Goal: Task Accomplishment & Management: Complete application form

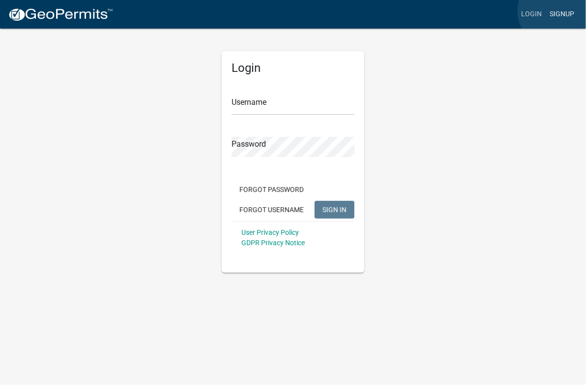
click at [558, 11] on link "Signup" at bounding box center [562, 14] width 32 height 19
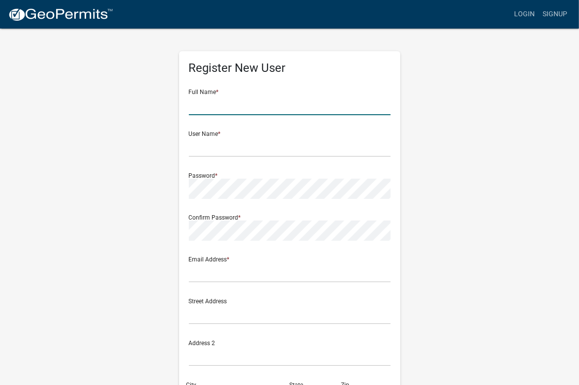
click at [239, 111] on input "text" at bounding box center [290, 105] width 202 height 20
type input "JONATHAN FLACK"
type input "[EMAIL_ADDRESS][DOMAIN_NAME]"
type input "812 Springdale Rd. NE"
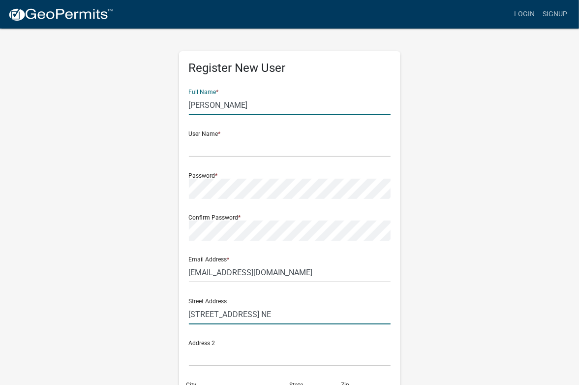
type input "Atlanta"
type input "GA"
type input "30306"
type input "4044054887"
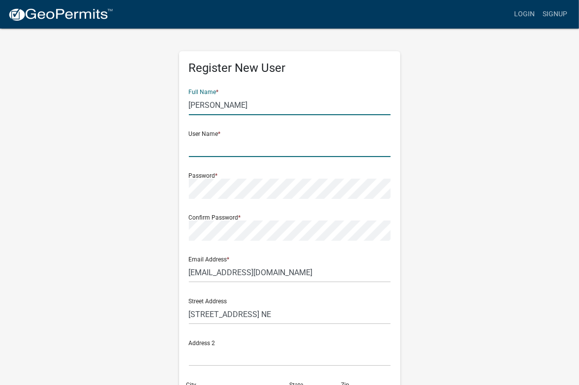
click at [222, 148] on input "text" at bounding box center [290, 147] width 202 height 20
type input "J"
type input "125RiverLakeCt"
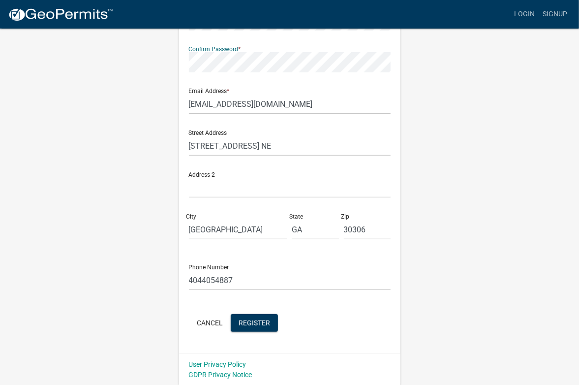
scroll to position [168, 0]
click at [252, 324] on span "Register" at bounding box center [253, 322] width 31 height 8
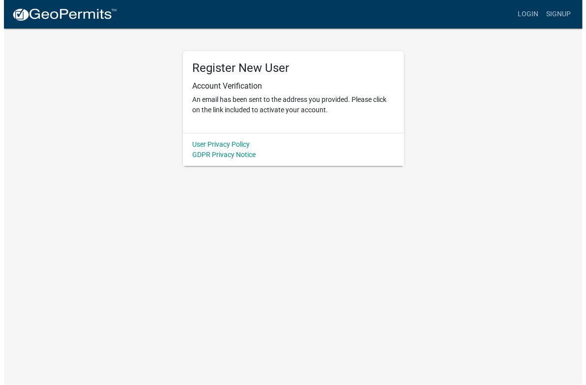
scroll to position [0, 0]
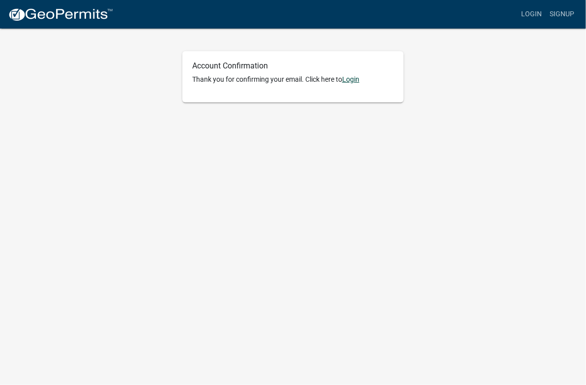
click at [359, 83] on link "Login" at bounding box center [350, 79] width 17 height 8
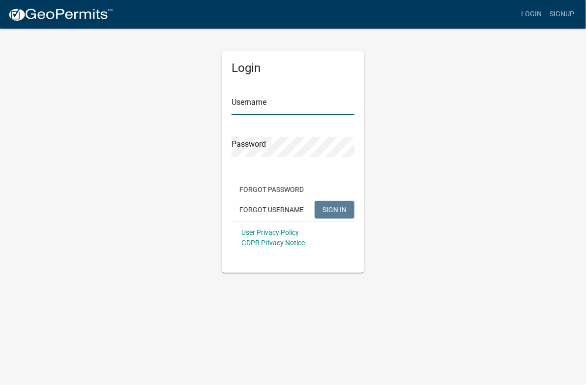
type input "125RiverLakeCt"
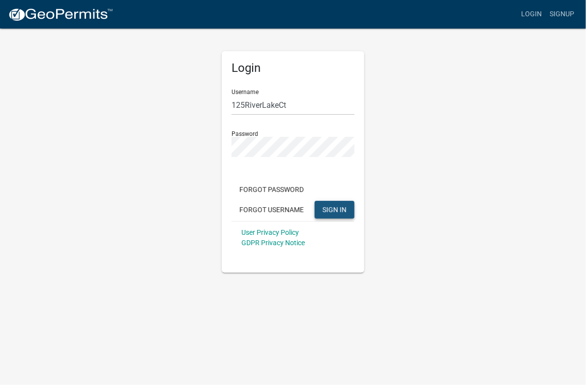
click at [345, 215] on button "SIGN IN" at bounding box center [335, 210] width 40 height 18
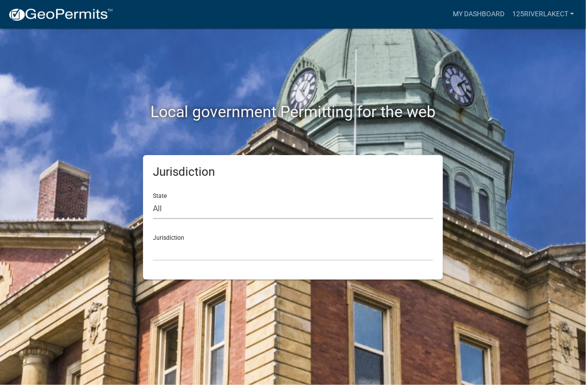
click at [191, 214] on select "All [US_STATE] [US_STATE] [US_STATE] [US_STATE] [US_STATE] [US_STATE] [US_STATE…" at bounding box center [293, 209] width 280 height 20
select select "[US_STATE]"
click at [153, 199] on select "All [US_STATE] [US_STATE] [US_STATE] [US_STATE] [US_STATE] [US_STATE] [US_STATE…" at bounding box center [293, 209] width 280 height 20
click at [188, 252] on select "[GEOGRAPHIC_DATA], [US_STATE][PERSON_NAME][GEOGRAPHIC_DATA], [US_STATE][PERSON_…" at bounding box center [293, 250] width 280 height 20
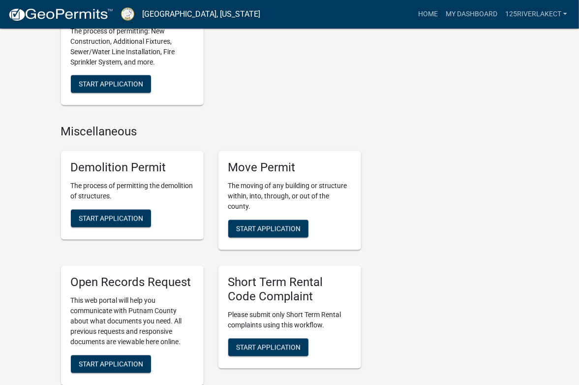
scroll to position [918, 0]
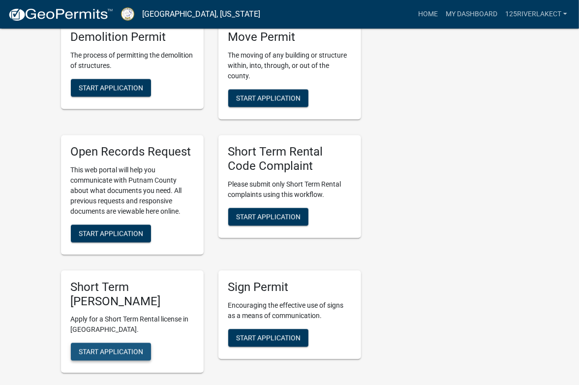
click at [117, 351] on span "Start Application" at bounding box center [111, 351] width 64 height 8
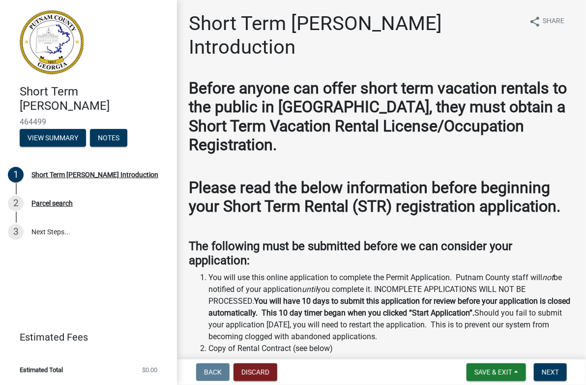
scroll to position [131, 0]
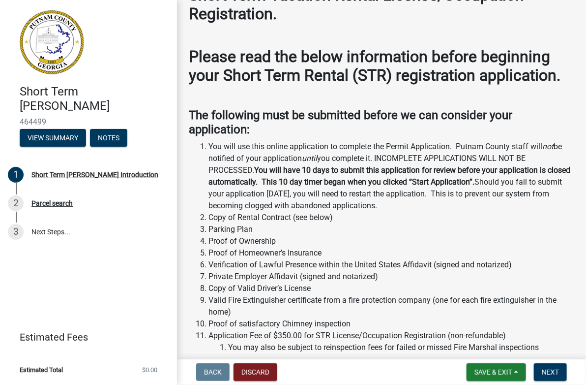
drag, startPoint x: 266, startPoint y: 158, endPoint x: 394, endPoint y: 227, distance: 145.4
click at [394, 227] on ol "You will use this online application to complete the Permit Application. Putnam…" at bounding box center [381, 247] width 385 height 212
click at [394, 227] on li "Parking Plan" at bounding box center [391, 229] width 366 height 12
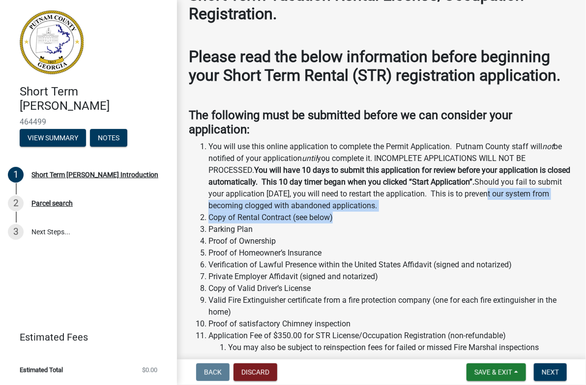
drag, startPoint x: 361, startPoint y: 220, endPoint x: 508, endPoint y: 191, distance: 150.3
click at [508, 191] on ol "You will use this online application to complete the Permit Application. Putnam…" at bounding box center [381, 247] width 385 height 212
click at [508, 191] on li "You will use this online application to complete the Permit Application. Putnam…" at bounding box center [391, 176] width 366 height 71
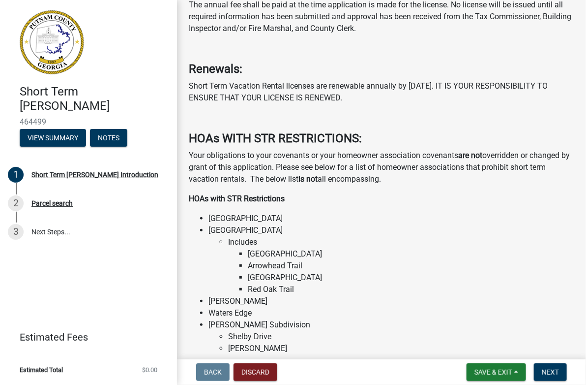
scroll to position [655, 0]
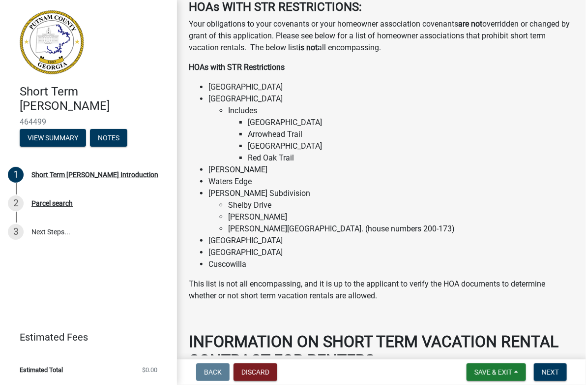
drag, startPoint x: 289, startPoint y: 252, endPoint x: 205, endPoint y: 252, distance: 83.6
click at [205, 252] on ul "[GEOGRAPHIC_DATA] [GEOGRAPHIC_DATA] Subdivision Includes [GEOGRAPHIC_DATA] [GEO…" at bounding box center [381, 175] width 385 height 189
copy li "[GEOGRAPHIC_DATA]"
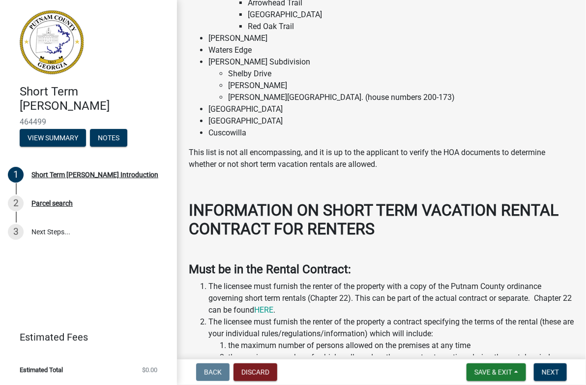
scroll to position [918, 0]
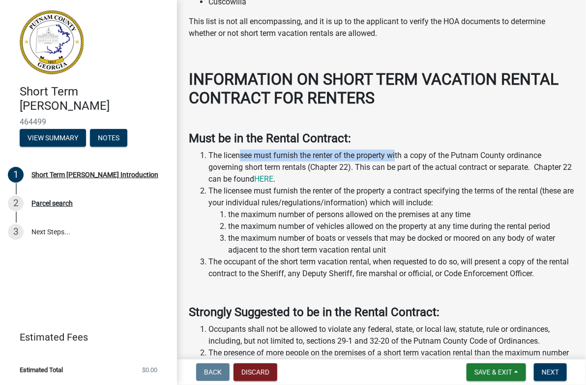
click at [396, 156] on li "The licensee must furnish the renter of the property with a copy of the Putnam …" at bounding box center [391, 166] width 366 height 35
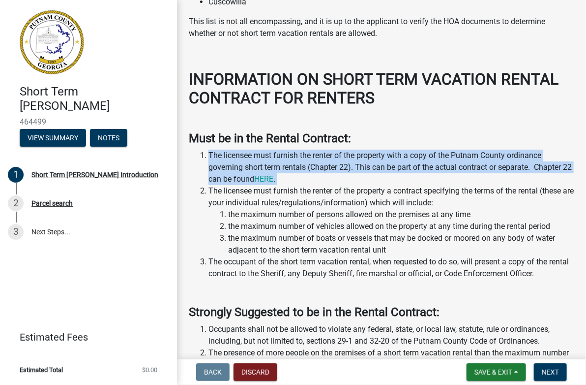
click at [430, 156] on li "The licensee must furnish the renter of the property with a copy of the Putnam …" at bounding box center [391, 166] width 366 height 35
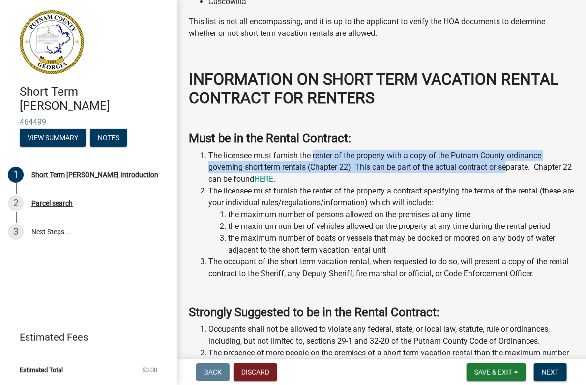
drag, startPoint x: 508, startPoint y: 167, endPoint x: 313, endPoint y: 157, distance: 195.9
click at [313, 157] on li "The licensee must furnish the renter of the property with a copy of the Putnam …" at bounding box center [391, 166] width 366 height 35
drag, startPoint x: 313, startPoint y: 157, endPoint x: 413, endPoint y: 162, distance: 100.5
click at [413, 162] on li "The licensee must furnish the renter of the property with a copy of the Putnam …" at bounding box center [391, 166] width 366 height 35
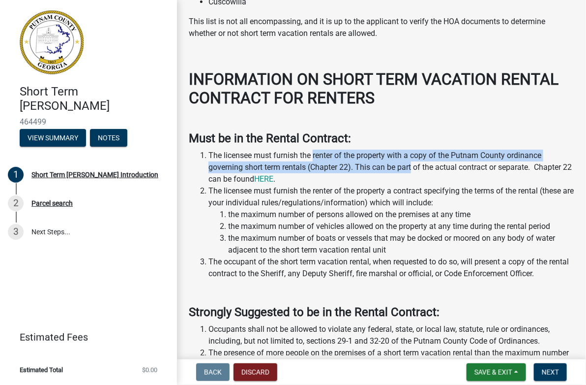
click at [413, 162] on li "The licensee must furnish the renter of the property with a copy of the Putnam …" at bounding box center [391, 166] width 366 height 35
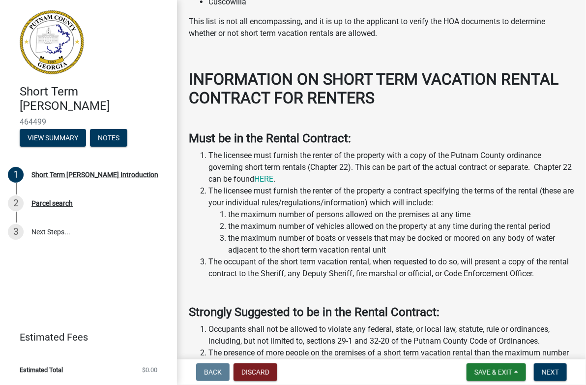
scroll to position [1049, 0]
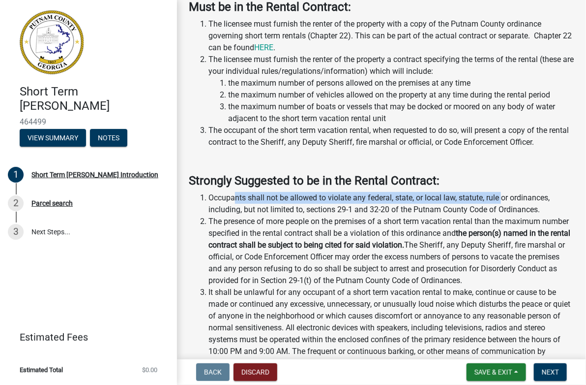
drag, startPoint x: 235, startPoint y: 199, endPoint x: 504, endPoint y: 200, distance: 269.5
click at [504, 200] on li "Occupants shall not be allowed to violate any federal, state, or local law, sta…" at bounding box center [391, 204] width 366 height 24
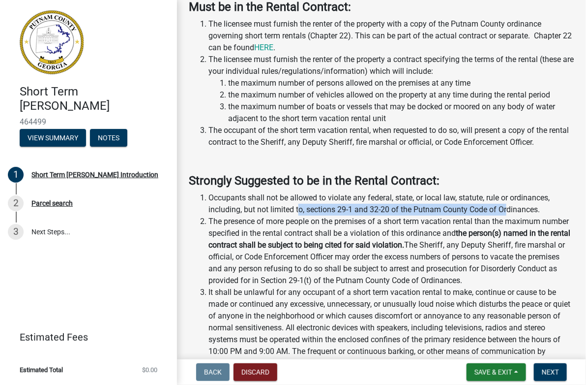
drag, startPoint x: 507, startPoint y: 210, endPoint x: 298, endPoint y: 211, distance: 208.5
click at [298, 211] on li "Occupants shall not be allowed to violate any federal, state, or local law, sta…" at bounding box center [391, 204] width 366 height 24
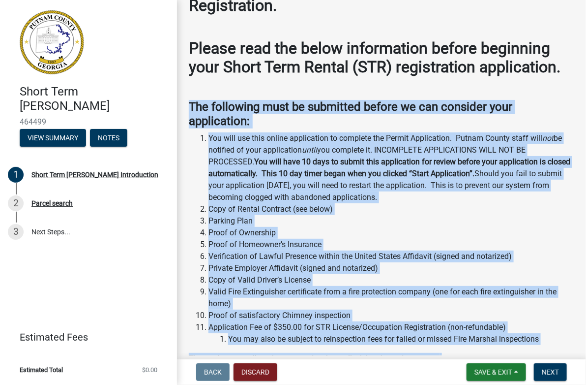
scroll to position [0, 0]
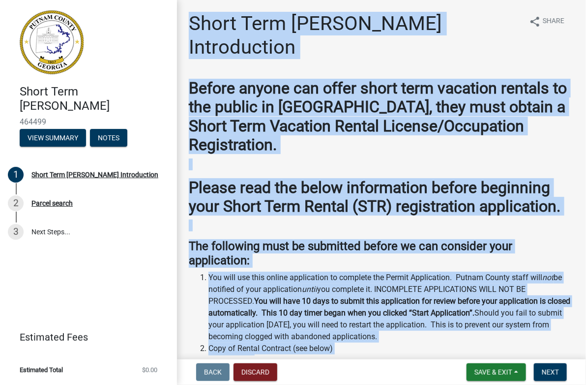
drag, startPoint x: 497, startPoint y: 185, endPoint x: 189, endPoint y: 33, distance: 343.9
copy div "Lorem Ipsu Dolors Ametconsecte Adipiscingel seddo Eiusm Tempor incidi utl etdol…"
click at [401, 139] on h2 "Before anyone can offer short term vacation rentals to the public in [GEOGRAPHI…" at bounding box center [381, 117] width 385 height 76
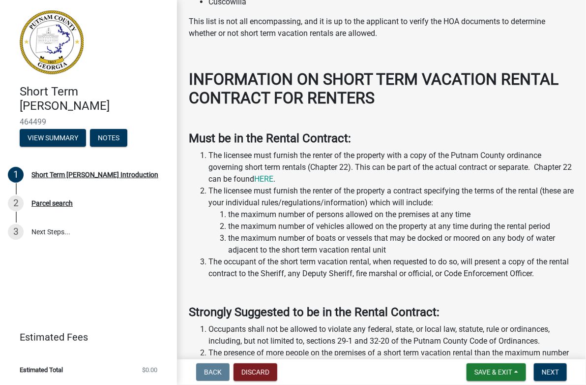
scroll to position [1049, 0]
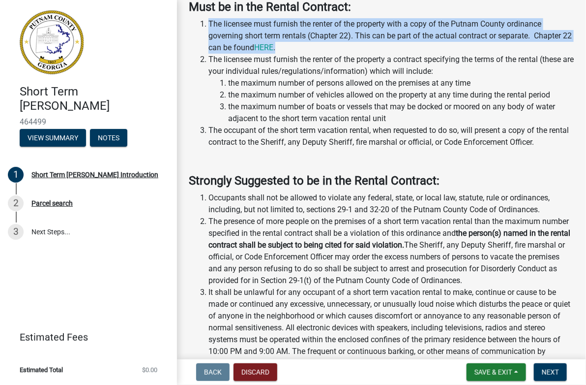
drag, startPoint x: 209, startPoint y: 22, endPoint x: 309, endPoint y: 49, distance: 103.1
click at [309, 49] on li "The licensee must furnish the renter of the property with a copy of the Putnam …" at bounding box center [391, 35] width 366 height 35
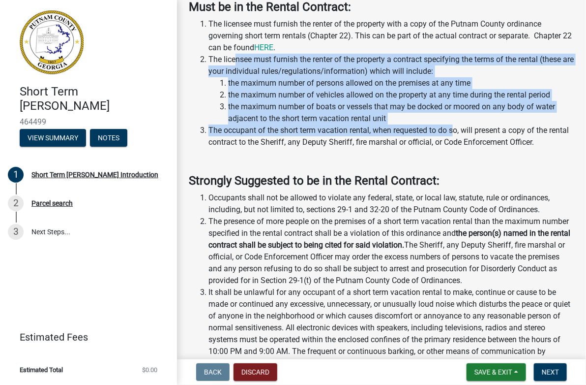
drag, startPoint x: 235, startPoint y: 60, endPoint x: 455, endPoint y: 135, distance: 232.0
click at [455, 135] on ol "The licensee must furnish the renter of the property with a copy of the Putnam …" at bounding box center [381, 83] width 385 height 130
click at [455, 135] on li "The occupant of the short term vacation rental, when requested to do so, will p…" at bounding box center [391, 136] width 366 height 24
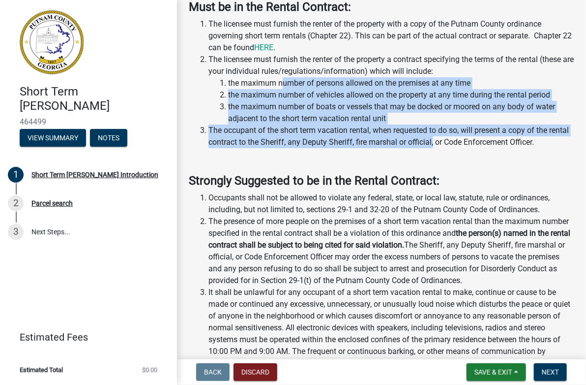
drag, startPoint x: 263, startPoint y: 133, endPoint x: 285, endPoint y: 88, distance: 50.1
click at [285, 88] on ol "The licensee must furnish the renter of the property with a copy of the Putnam …" at bounding box center [381, 83] width 385 height 130
click at [285, 88] on li "the maximum number of persons allowed on the premises at any time" at bounding box center [401, 83] width 346 height 12
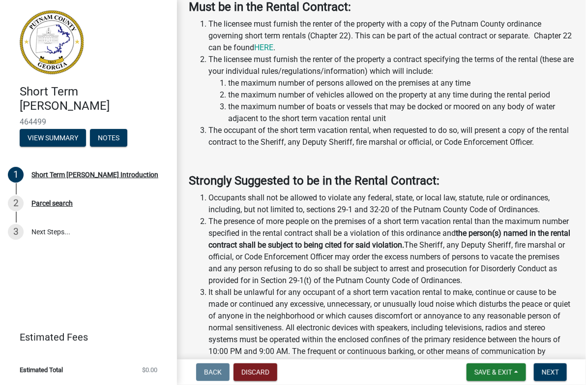
scroll to position [1180, 0]
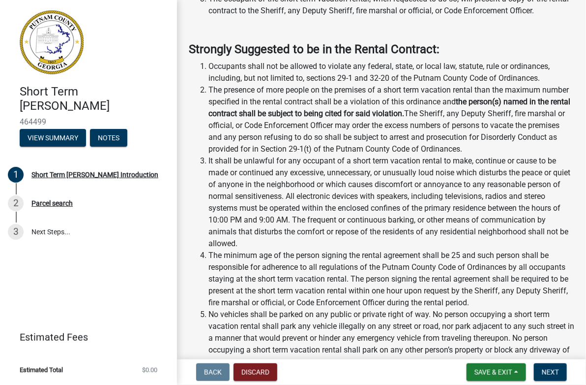
drag, startPoint x: 268, startPoint y: 68, endPoint x: 428, endPoint y: 100, distance: 162.4
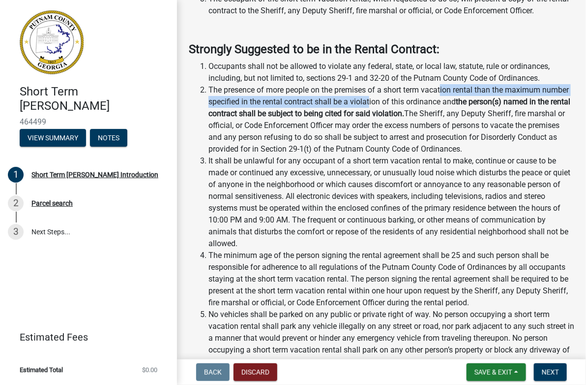
drag, startPoint x: 342, startPoint y: 100, endPoint x: 443, endPoint y: 92, distance: 101.1
click at [443, 92] on li "The presence of more people on the premises of a short term vacation rental tha…" at bounding box center [391, 119] width 366 height 71
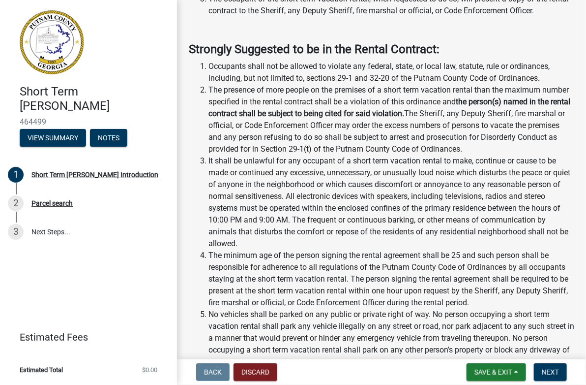
drag, startPoint x: 351, startPoint y: 102, endPoint x: 294, endPoint y: 105, distance: 56.6
click at [349, 103] on li "The presence of more people on the premises of a short term vacation rental tha…" at bounding box center [391, 119] width 366 height 71
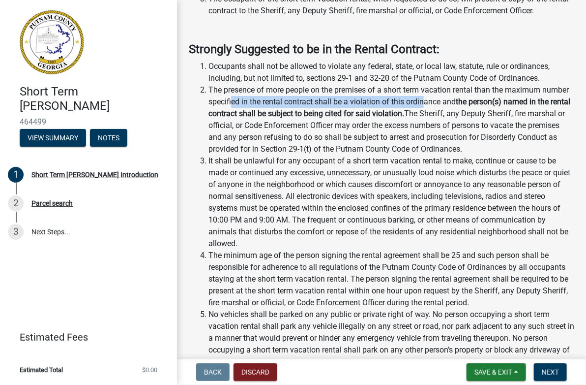
drag, startPoint x: 260, startPoint y: 105, endPoint x: 455, endPoint y: 105, distance: 194.7
click at [455, 105] on li "The presence of more people on the premises of a short term vacation rental tha…" at bounding box center [391, 119] width 366 height 71
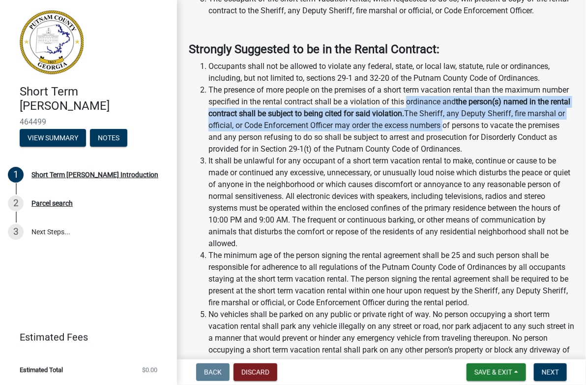
drag, startPoint x: 455, startPoint y: 105, endPoint x: 467, endPoint y: 132, distance: 29.3
click at [467, 132] on li "The presence of more people on the premises of a short term vacation rental tha…" at bounding box center [391, 119] width 366 height 71
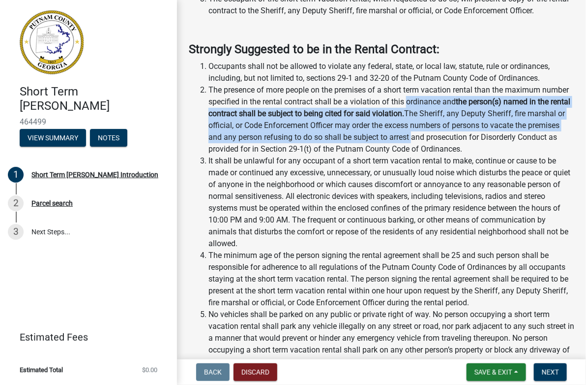
click at [467, 132] on li "The presence of more people on the premises of a short term vacation rental tha…" at bounding box center [391, 119] width 366 height 71
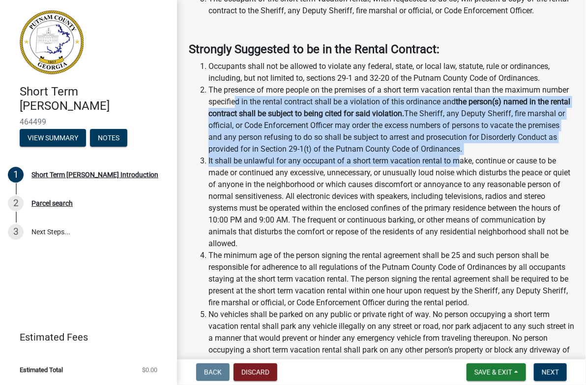
drag, startPoint x: 458, startPoint y: 161, endPoint x: 267, endPoint y: 104, distance: 200.2
click at [267, 104] on li "The presence of more people on the premises of a short term vacation rental tha…" at bounding box center [391, 119] width 366 height 71
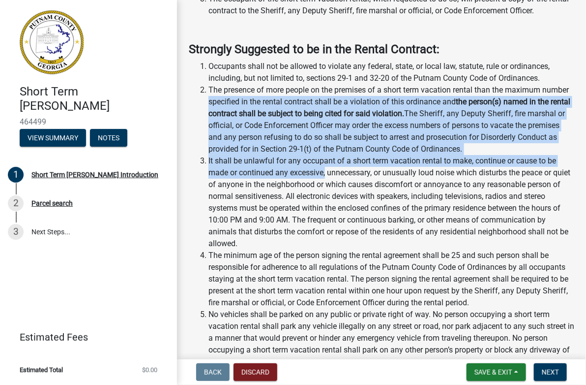
drag, startPoint x: 267, startPoint y: 104, endPoint x: 325, endPoint y: 172, distance: 89.3
click at [325, 172] on li "It shall be unlawful for any occupant of a short term vacation rental to make, …" at bounding box center [391, 202] width 366 height 94
click at [385, 187] on li "It shall be unlawful for any occupant of a short term vacation rental to make, …" at bounding box center [391, 202] width 366 height 94
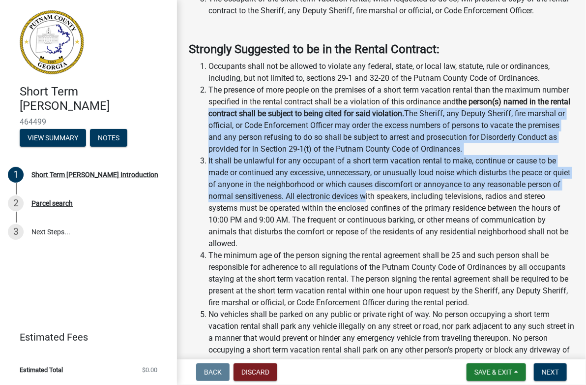
drag, startPoint x: 265, startPoint y: 126, endPoint x: 253, endPoint y: 116, distance: 15.0
click at [265, 132] on li "The presence of more people on the premises of a short term vacation rental tha…" at bounding box center [391, 119] width 366 height 71
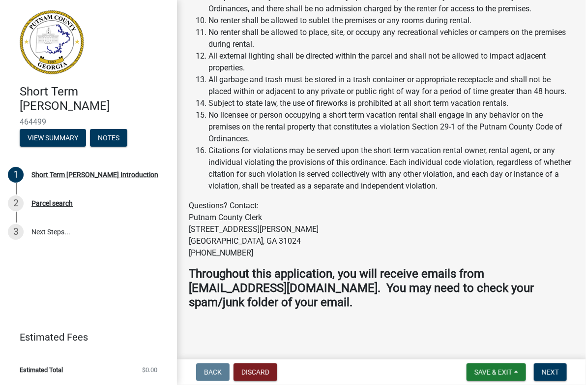
scroll to position [1745, 0]
click at [552, 372] on span "Next" at bounding box center [550, 372] width 17 height 8
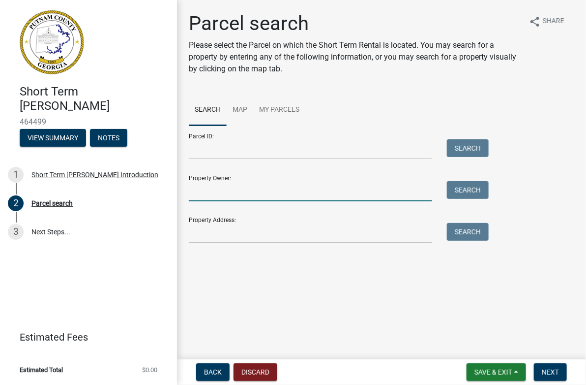
click at [225, 191] on input "Property Owner:" at bounding box center [310, 191] width 243 height 20
type input "[PERSON_NAME]"
click at [463, 193] on button "Search" at bounding box center [468, 190] width 42 height 18
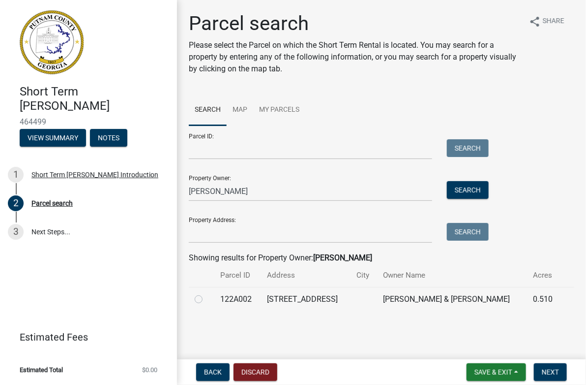
click at [207, 293] on label at bounding box center [207, 293] width 0 height 0
click at [207, 299] on input "radio" at bounding box center [210, 296] width 6 height 6
radio input "true"
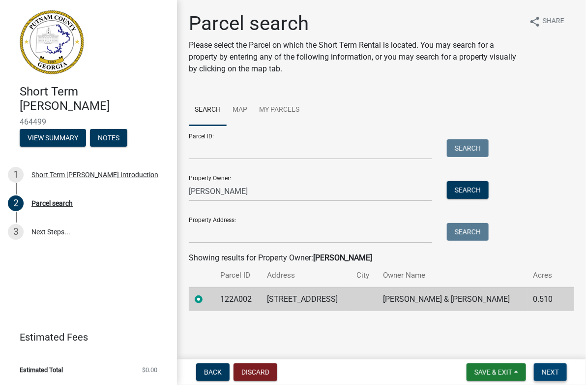
click at [556, 373] on span "Next" at bounding box center [550, 372] width 17 height 8
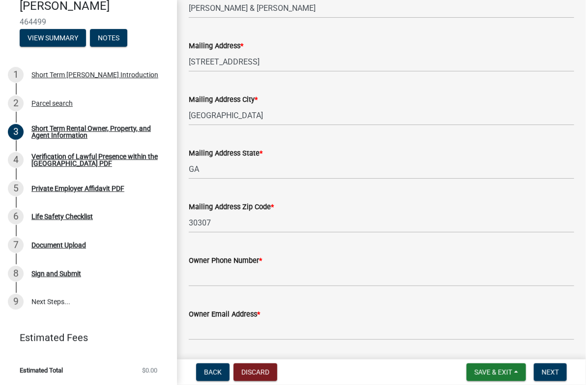
scroll to position [262, 0]
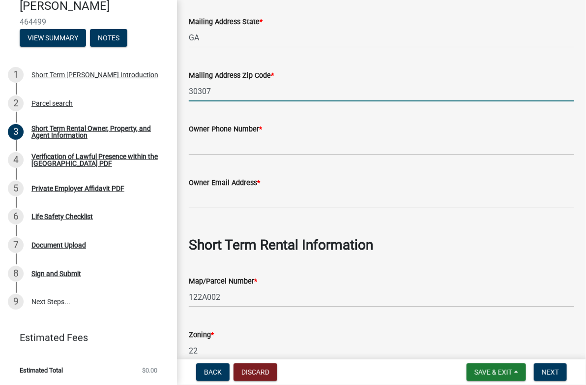
drag, startPoint x: 210, startPoint y: 90, endPoint x: 206, endPoint y: 90, distance: 4.9
click at [206, 90] on input "30307" at bounding box center [381, 91] width 385 height 20
type input "30306"
click at [267, 148] on input "Owner Phone Number *" at bounding box center [381, 145] width 385 height 20
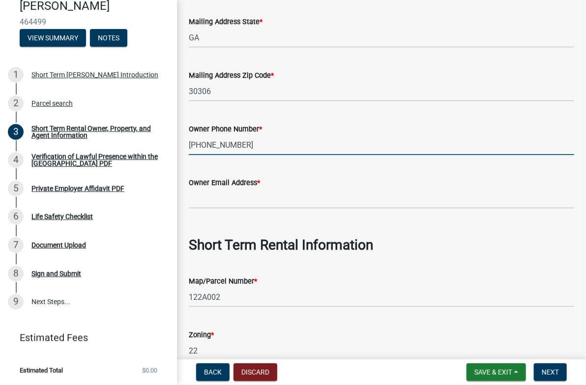
type input "[PHONE_NUMBER]"
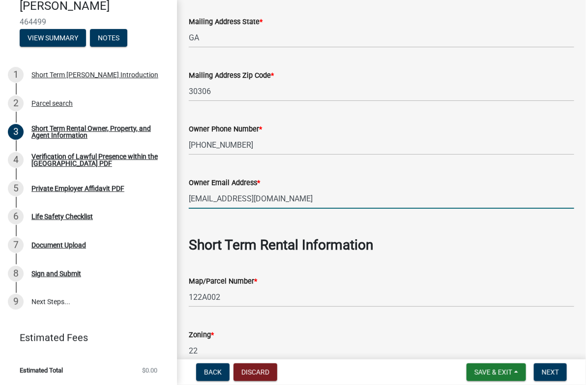
type input "[EMAIL_ADDRESS][DOMAIN_NAME]"
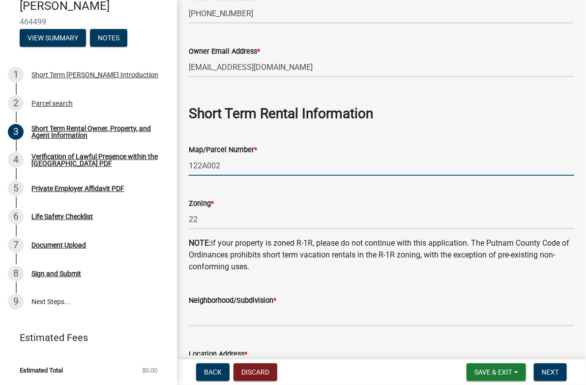
scroll to position [524, 0]
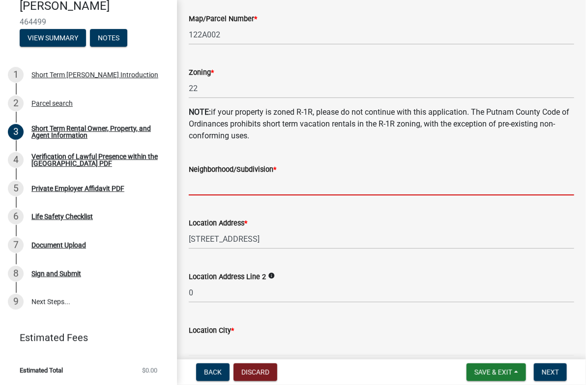
click at [240, 191] on input "Neighborhood/Subdivision *" at bounding box center [381, 185] width 385 height 20
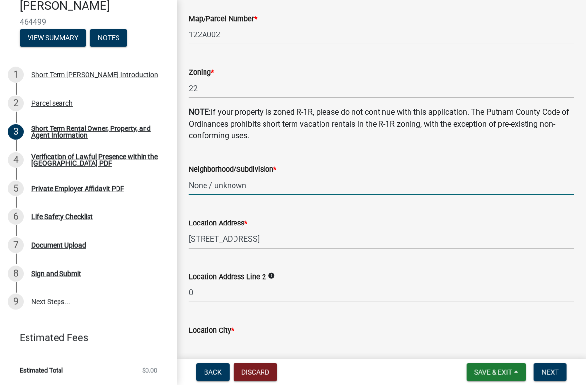
scroll to position [655, 0]
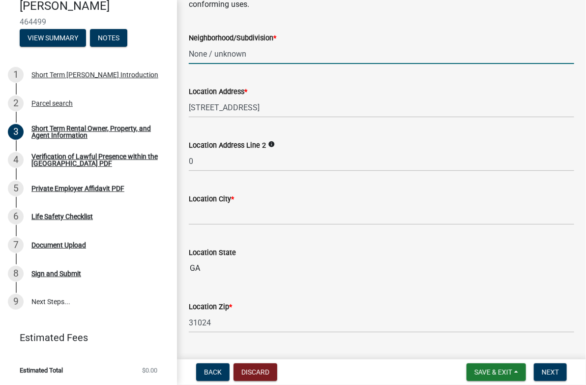
type input "None / unknown"
click at [235, 214] on input "Location City *" at bounding box center [381, 215] width 385 height 20
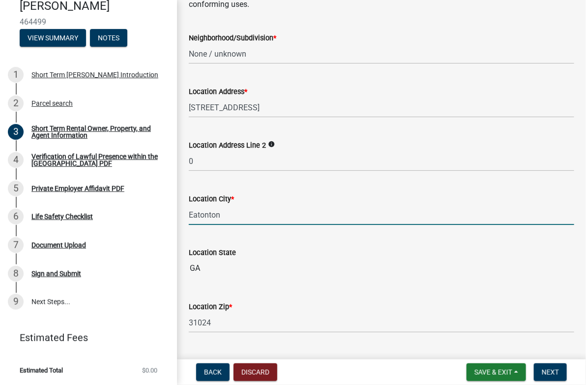
type input "Eatonton"
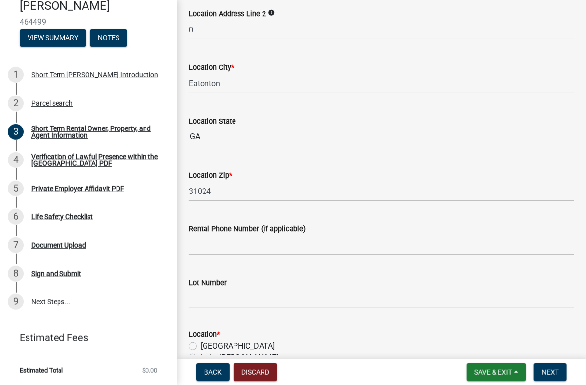
scroll to position [918, 0]
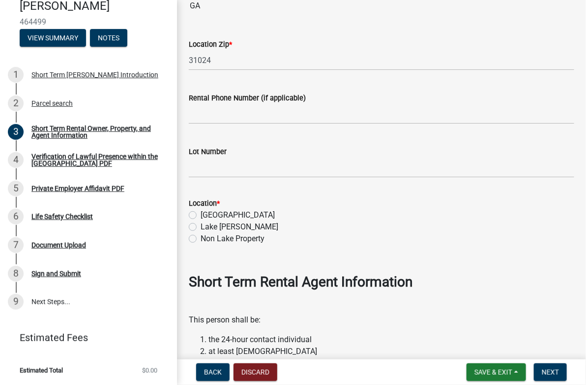
click at [201, 213] on label "[GEOGRAPHIC_DATA]" at bounding box center [238, 215] width 74 height 12
click at [201, 213] on input "[GEOGRAPHIC_DATA]" at bounding box center [204, 212] width 6 height 6
radio input "true"
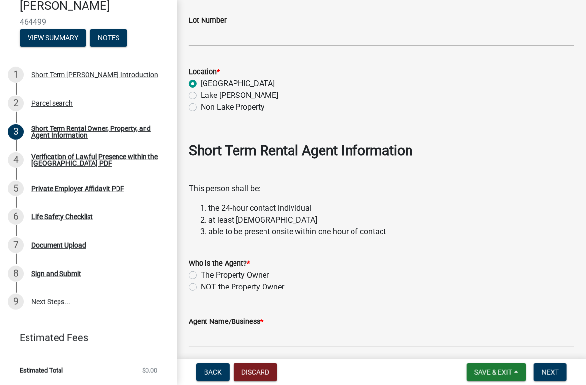
click at [201, 273] on label "The Property Owner" at bounding box center [235, 275] width 68 height 12
click at [201, 273] on input "The Property Owner" at bounding box center [204, 272] width 6 height 6
radio input "true"
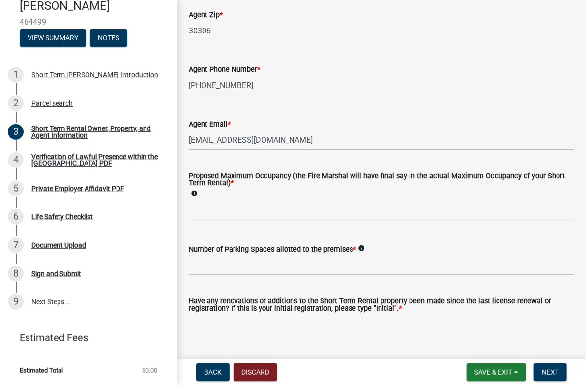
scroll to position [1624, 0]
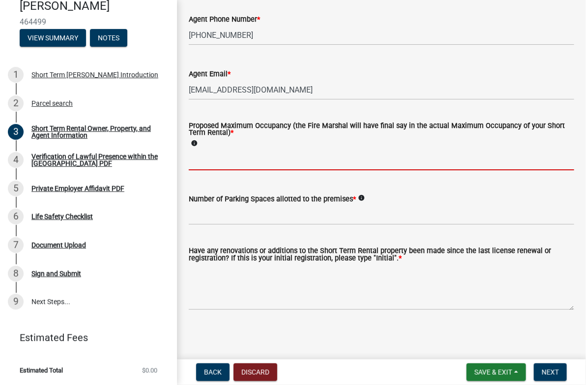
click at [201, 164] on input "text" at bounding box center [381, 160] width 385 height 20
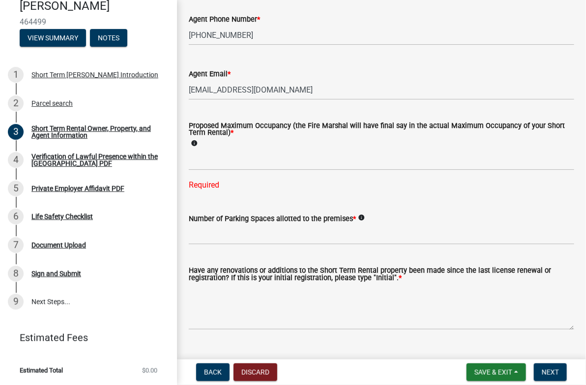
click at [194, 143] on icon "info" at bounding box center [194, 143] width 7 height 7
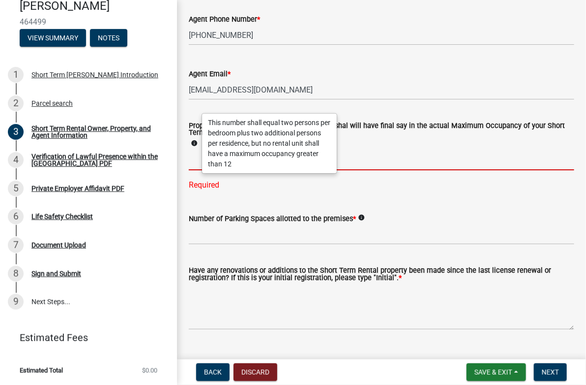
click at [191, 160] on input "text" at bounding box center [381, 160] width 385 height 20
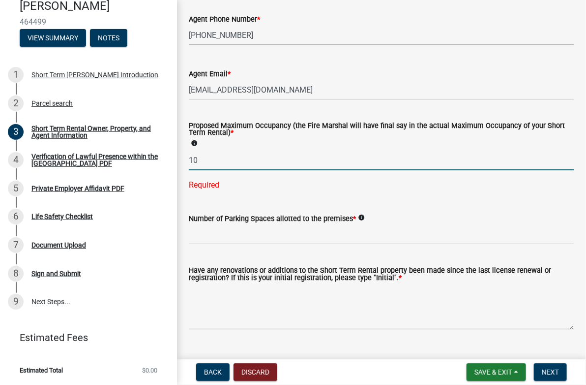
type input "10"
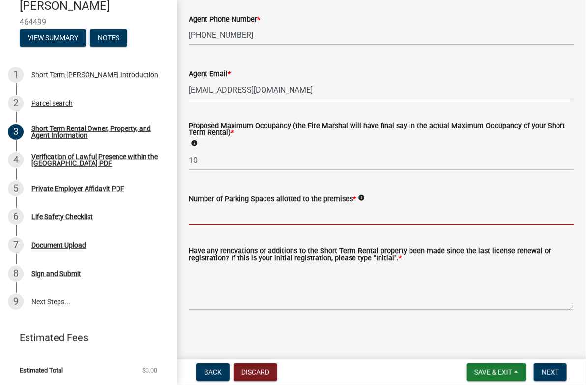
drag, startPoint x: 255, startPoint y: 240, endPoint x: 260, endPoint y: 236, distance: 6.6
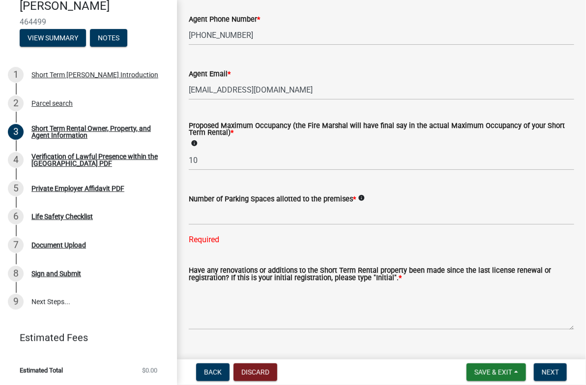
click at [360, 198] on icon "info" at bounding box center [361, 197] width 7 height 7
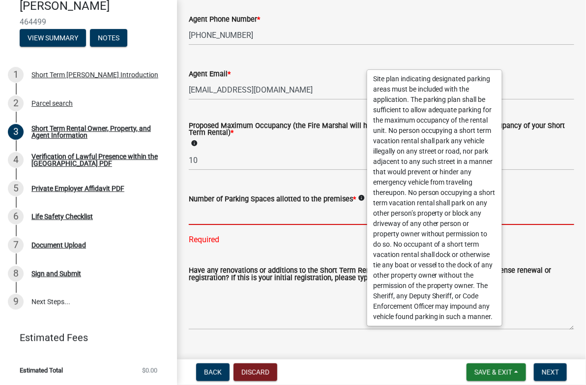
click at [217, 218] on input "text" at bounding box center [381, 215] width 385 height 20
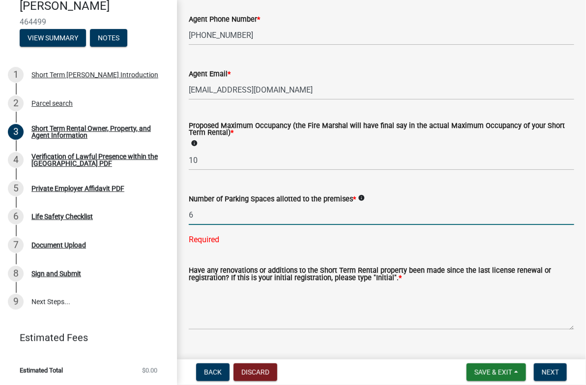
drag, startPoint x: 205, startPoint y: 215, endPoint x: 181, endPoint y: 214, distance: 23.6
click at [181, 214] on div "Number of Parking Spaces allotted to the premises * info 6 Required" at bounding box center [381, 212] width 400 height 66
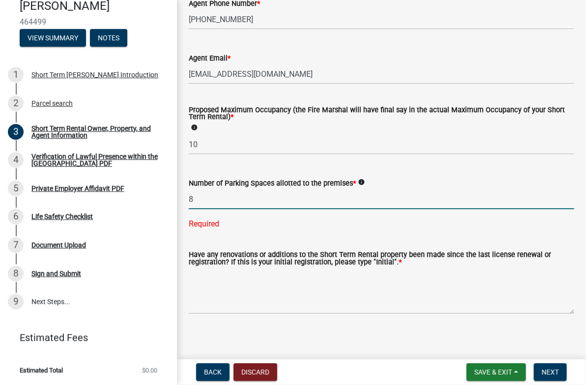
scroll to position [1643, 0]
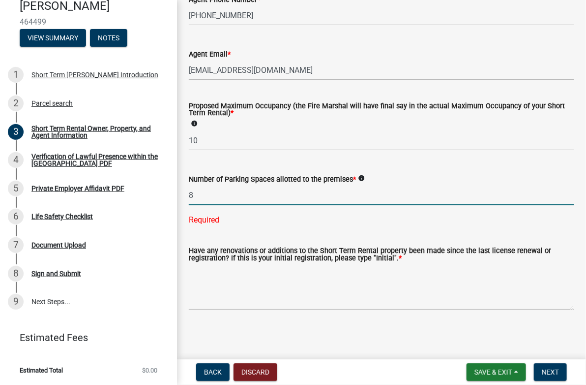
type input "8"
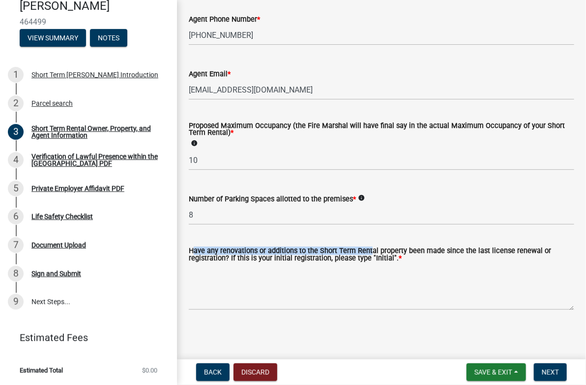
drag, startPoint x: 222, startPoint y: 245, endPoint x: 364, endPoint y: 248, distance: 141.6
click at [364, 248] on div "Have any renovations or additions to the Short Term Rental property been made s…" at bounding box center [381, 272] width 385 height 76
click at [272, 252] on label "Have any renovations or additions to the Short Term Rental property been made s…" at bounding box center [381, 254] width 385 height 14
click at [272, 264] on textarea "Have any renovations or additions to the Short Term Rental property been made s…" at bounding box center [381, 287] width 385 height 46
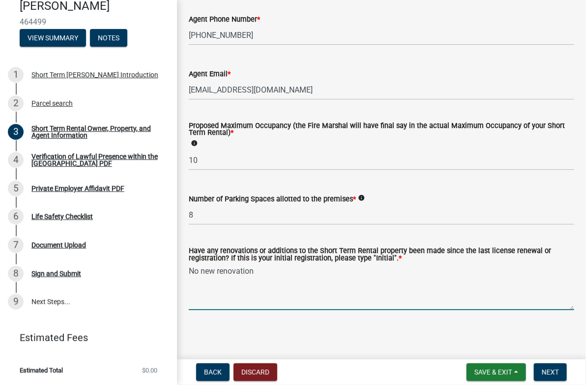
type textarea "No new renovations"
click at [542, 377] on button "Next" at bounding box center [550, 372] width 33 height 18
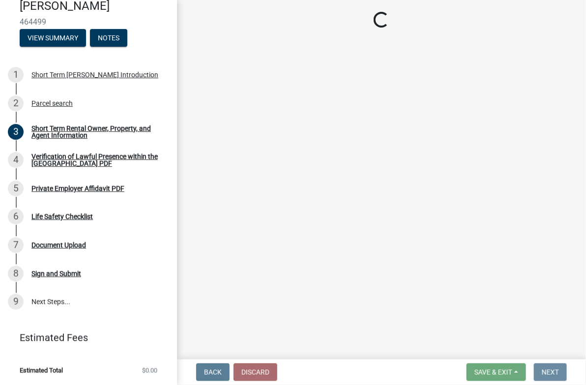
scroll to position [0, 0]
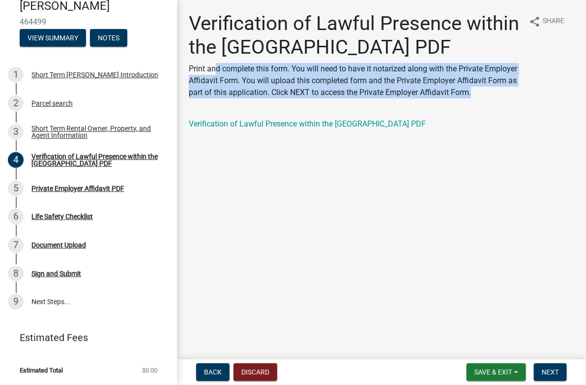
drag, startPoint x: 215, startPoint y: 71, endPoint x: 477, endPoint y: 93, distance: 263.0
click at [477, 93] on p "Print and complete this form. You will need to have it notarized along with the…" at bounding box center [355, 80] width 332 height 35
drag, startPoint x: 477, startPoint y: 93, endPoint x: 281, endPoint y: 74, distance: 196.7
click at [281, 74] on p "Print and complete this form. You will need to have it notarized along with the…" at bounding box center [355, 80] width 332 height 35
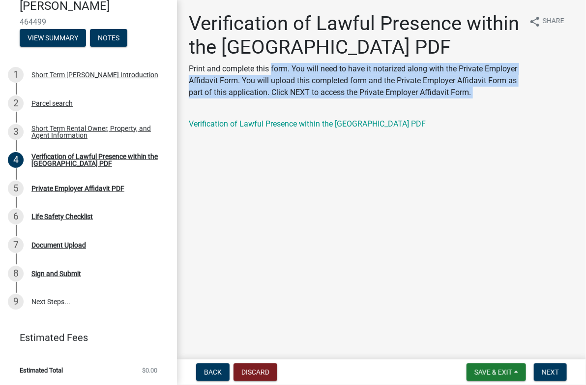
click at [281, 74] on p "Print and complete this form. You will need to have it notarized along with the…" at bounding box center [355, 80] width 332 height 35
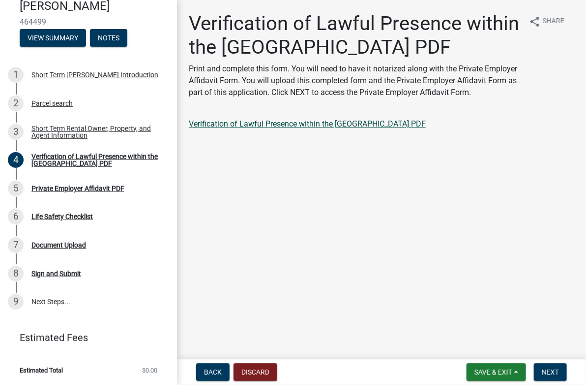
click at [319, 127] on link "Verification of Lawful Presence within the [GEOGRAPHIC_DATA] PDF" at bounding box center [307, 123] width 237 height 9
click at [559, 376] on button "Next" at bounding box center [550, 372] width 33 height 18
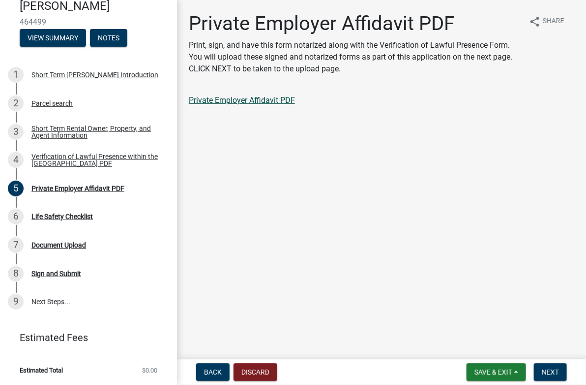
click at [257, 102] on link "Private Employer Affidavit PDF" at bounding box center [242, 99] width 106 height 9
click at [556, 375] on span "Next" at bounding box center [550, 372] width 17 height 8
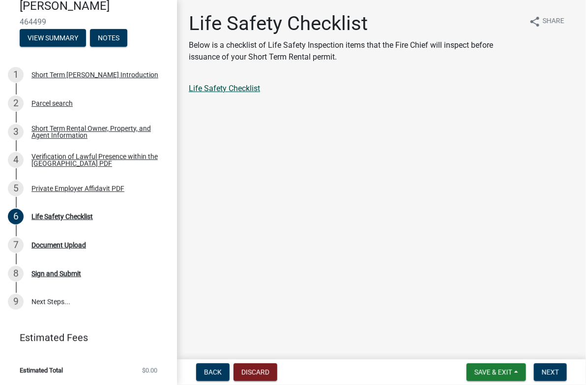
click at [240, 89] on link "Life Safety Checklist" at bounding box center [224, 88] width 71 height 9
click at [553, 366] on button "Next" at bounding box center [550, 372] width 33 height 18
